Goal: Task Accomplishment & Management: Manage account settings

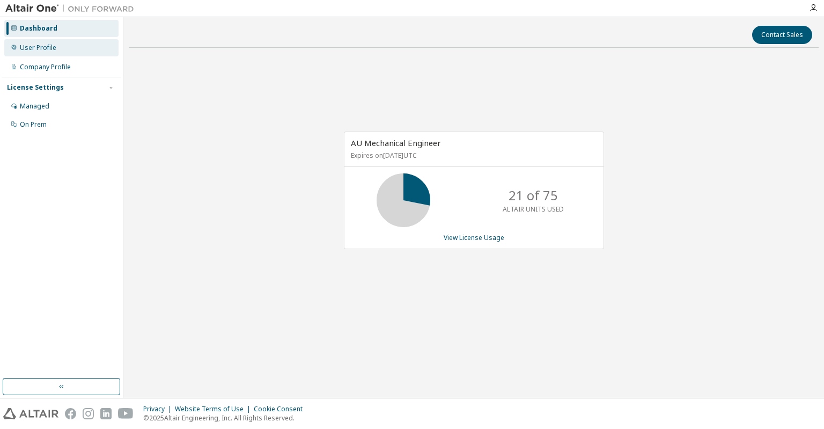
click at [40, 41] on div "User Profile" at bounding box center [61, 47] width 114 height 17
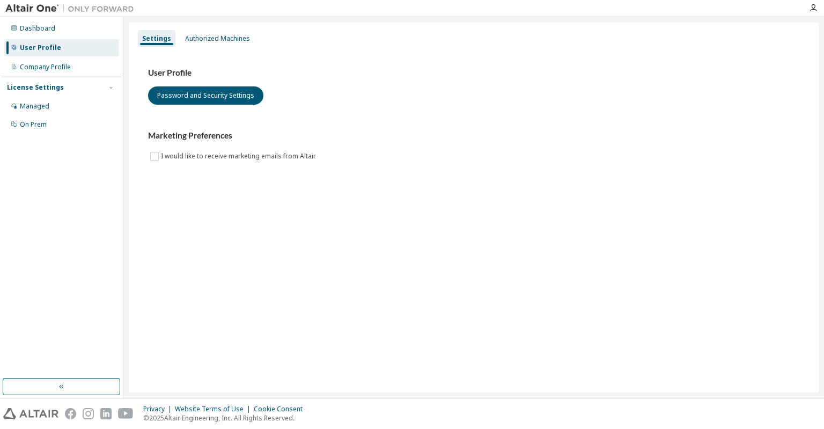
click at [47, 5] on img at bounding box center [72, 8] width 134 height 11
click at [39, 415] on img at bounding box center [30, 413] width 55 height 11
